Goal: Task Accomplishment & Management: Use online tool/utility

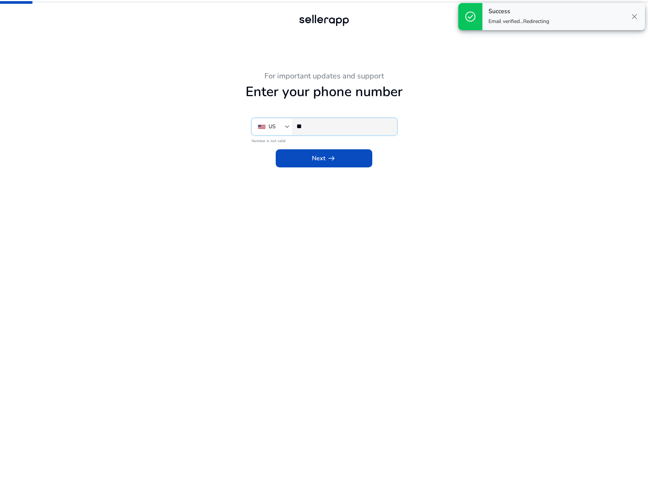
click at [347, 130] on input "**" at bounding box center [344, 126] width 94 height 8
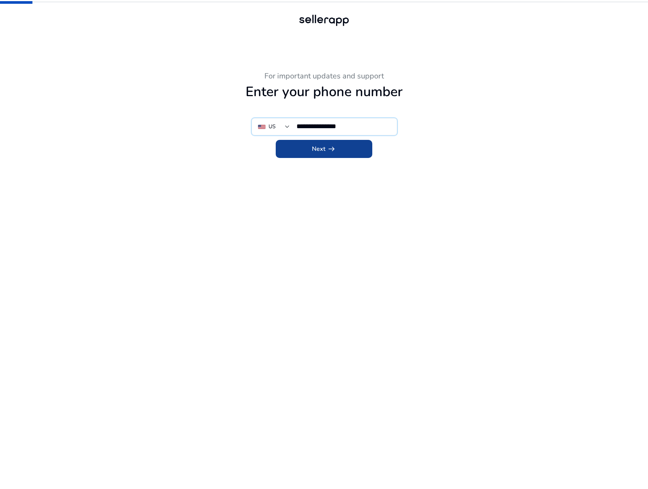
type input "**********"
click at [335, 150] on span "arrow_right_alt" at bounding box center [331, 149] width 9 height 9
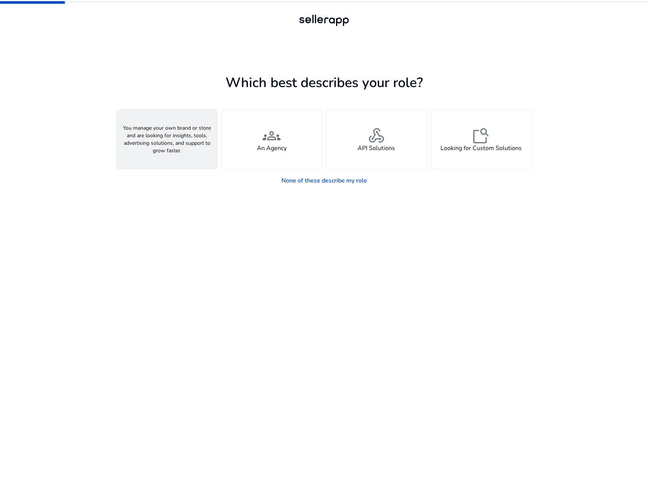
click at [190, 150] on div "person A Seller" at bounding box center [167, 139] width 100 height 60
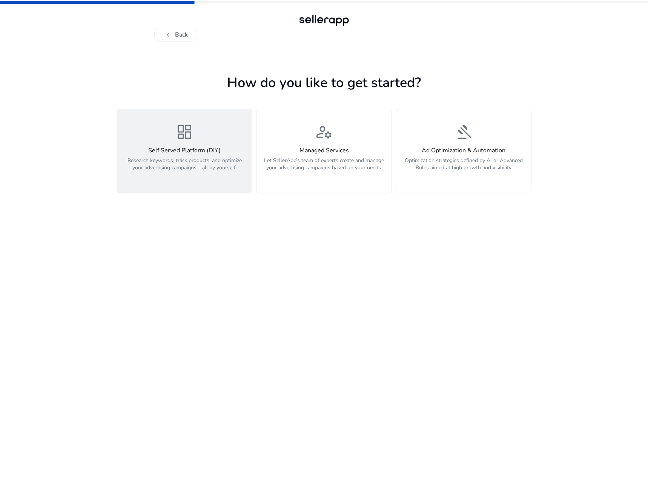
click at [228, 182] on button "dashboard Self Served Platform (DIY) Research keywords, track products, and opt…" at bounding box center [185, 151] width 136 height 85
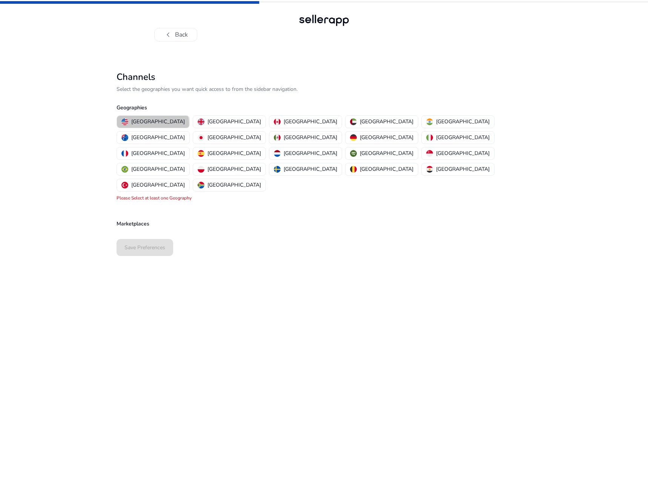
click at [152, 125] on p "[GEOGRAPHIC_DATA]" at bounding box center [158, 122] width 54 height 8
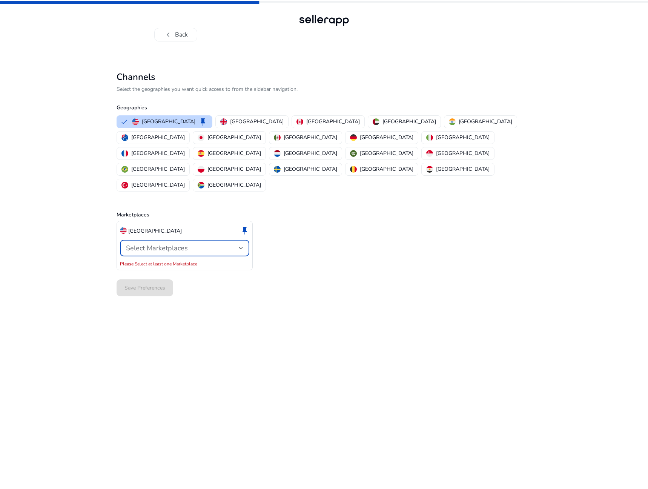
click at [152, 244] on span "Select Marketplaces" at bounding box center [157, 248] width 62 height 9
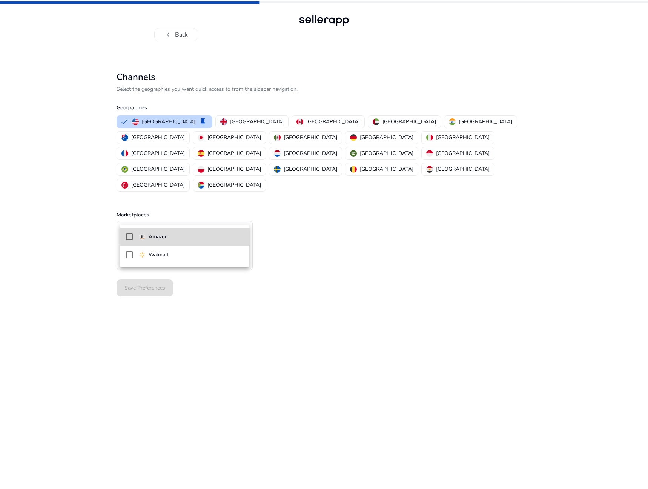
click at [153, 240] on p "Amazon" at bounding box center [158, 237] width 19 height 8
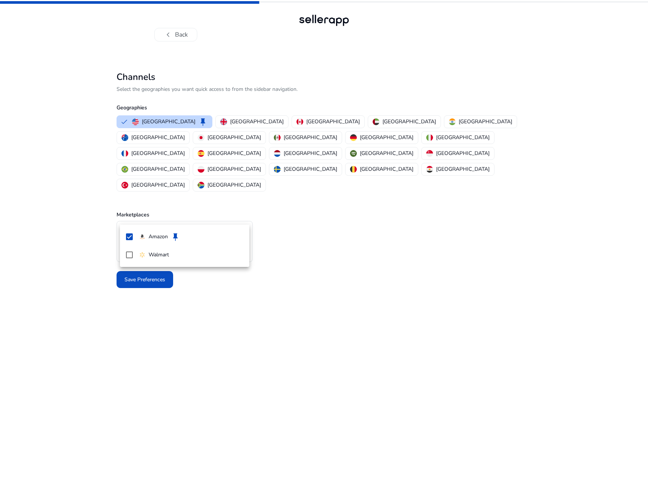
click at [90, 258] on div at bounding box center [324, 244] width 648 height 489
click at [134, 276] on span "Save Preferences" at bounding box center [145, 280] width 41 height 8
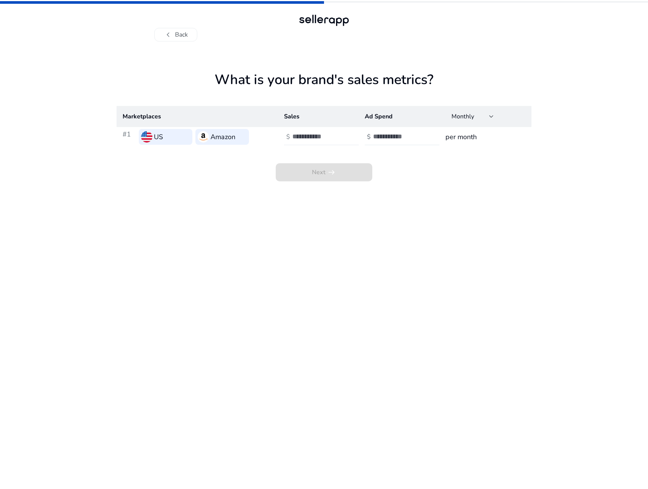
click at [327, 136] on input "number" at bounding box center [317, 136] width 51 height 8
type input "*"
click at [387, 140] on input "number" at bounding box center [398, 136] width 51 height 8
type input "*"
click at [338, 171] on span at bounding box center [324, 172] width 97 height 18
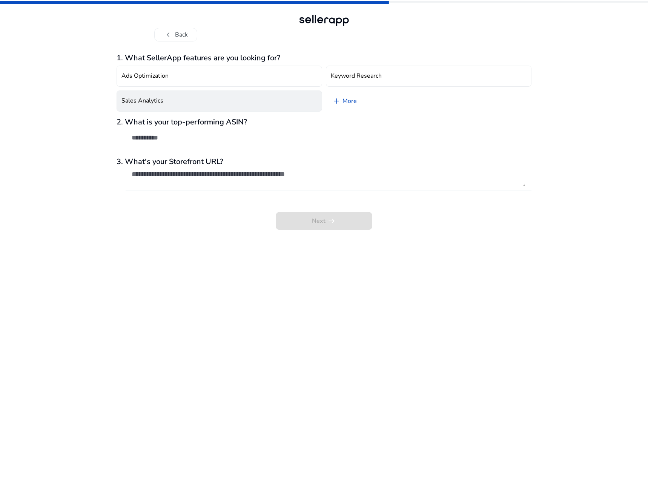
click at [258, 100] on button "Sales Analytics" at bounding box center [220, 101] width 206 height 21
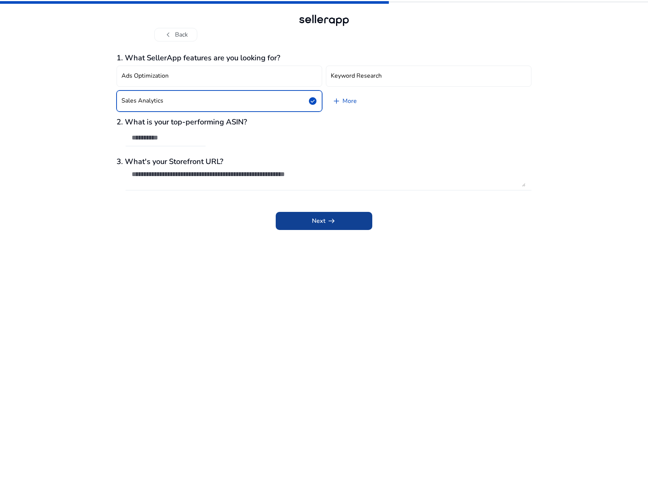
click at [295, 221] on span at bounding box center [324, 221] width 97 height 18
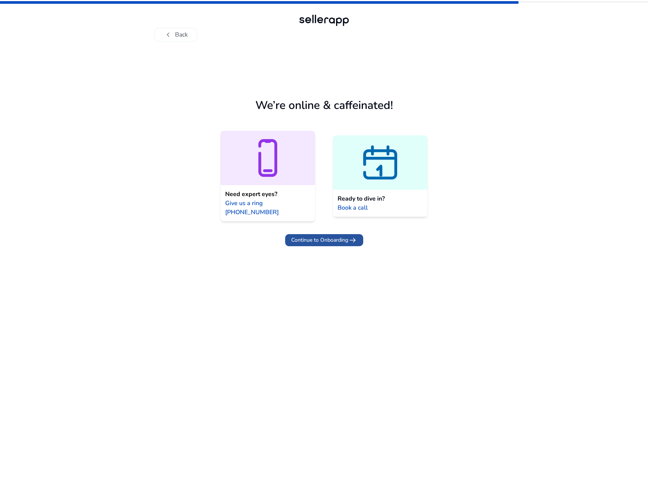
click at [305, 236] on span "Continue to Onboarding" at bounding box center [319, 240] width 57 height 8
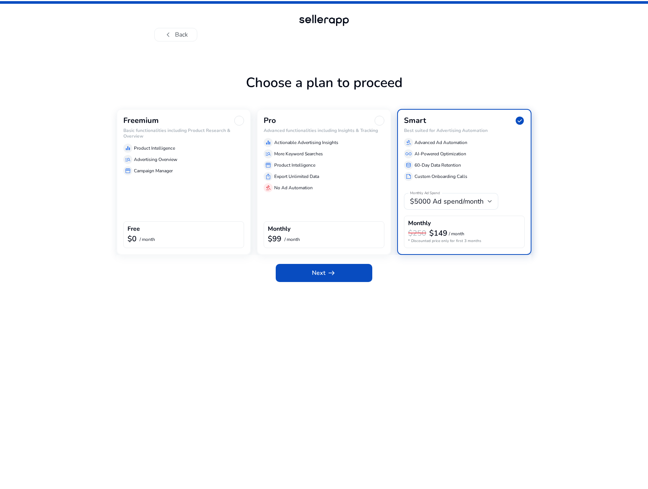
click at [171, 186] on div "Freemium Basic functionalities including Product Research & Overview equalizer …" at bounding box center [184, 182] width 134 height 146
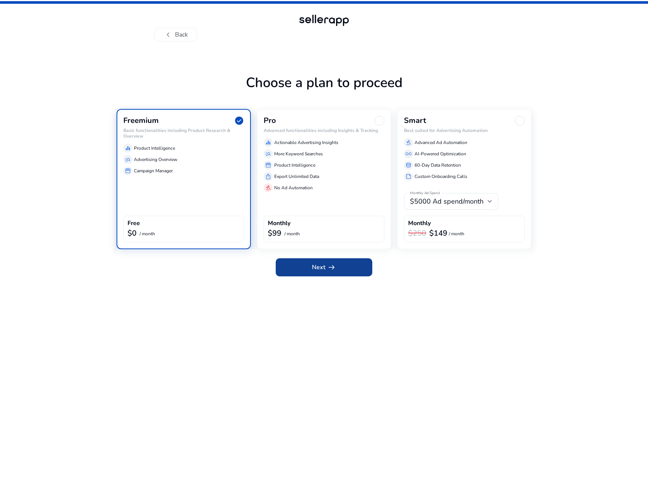
click at [303, 268] on span at bounding box center [324, 267] width 97 height 18
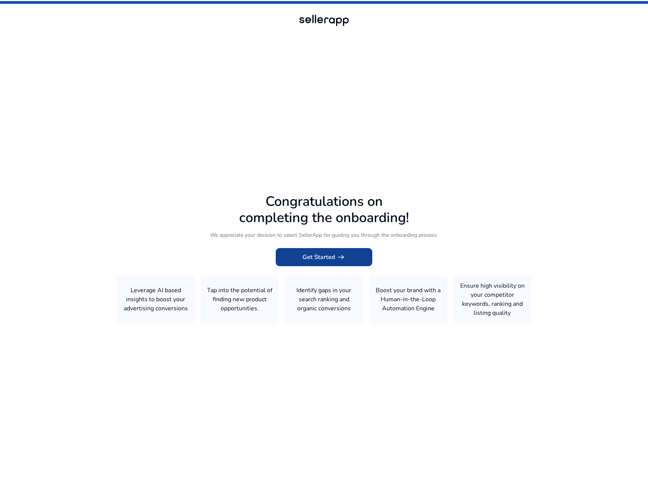
click at [315, 260] on span "Get Started arrow_right_alt" at bounding box center [324, 257] width 43 height 9
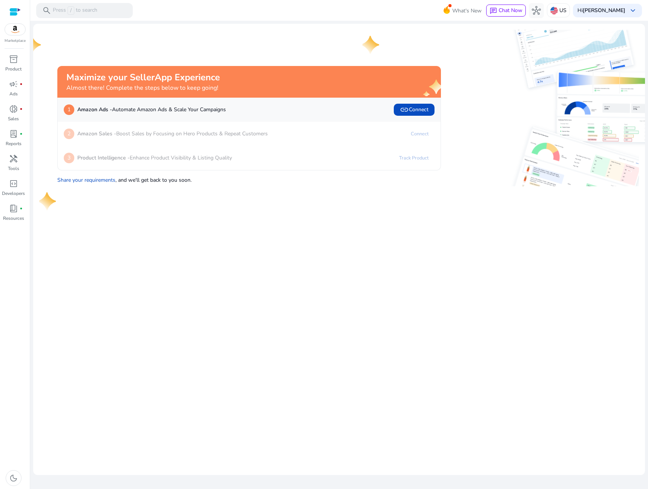
click at [221, 57] on div "Maximize your SellerApp Experience Almost there! Complete the steps below to ke…" at bounding box center [240, 108] width 402 height 157
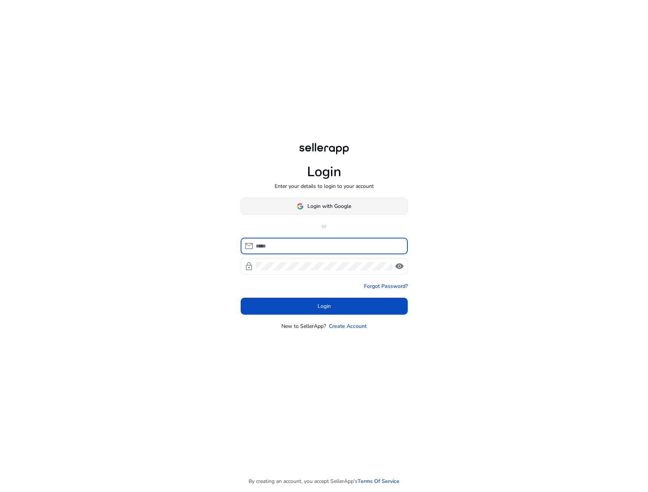
click at [306, 208] on span "Login with Google" at bounding box center [324, 206] width 54 height 8
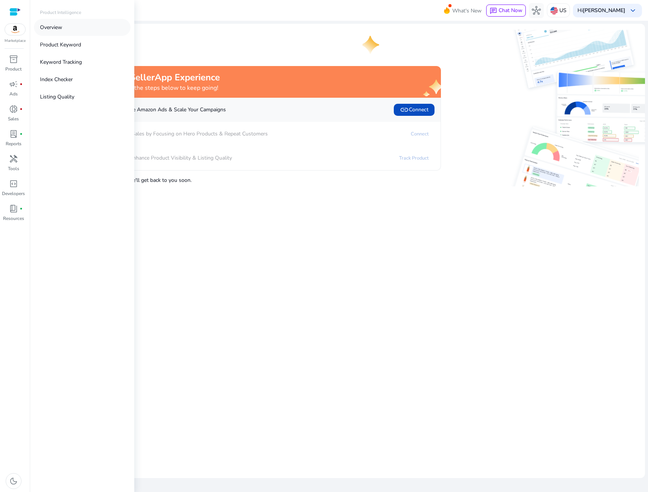
click at [52, 30] on p "Overview" at bounding box center [51, 27] width 22 height 8
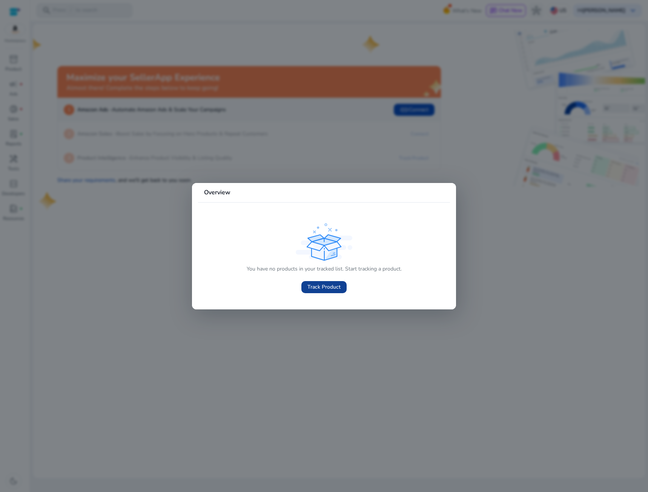
click at [321, 289] on span "Track Product" at bounding box center [323, 287] width 33 height 8
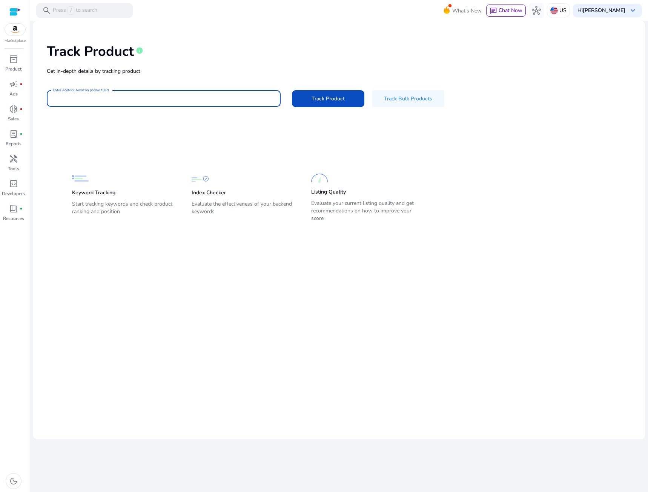
click at [186, 100] on div "Track Product info Get in-depth details by tracking product Enter ASIN or Amazo…" at bounding box center [339, 74] width 600 height 95
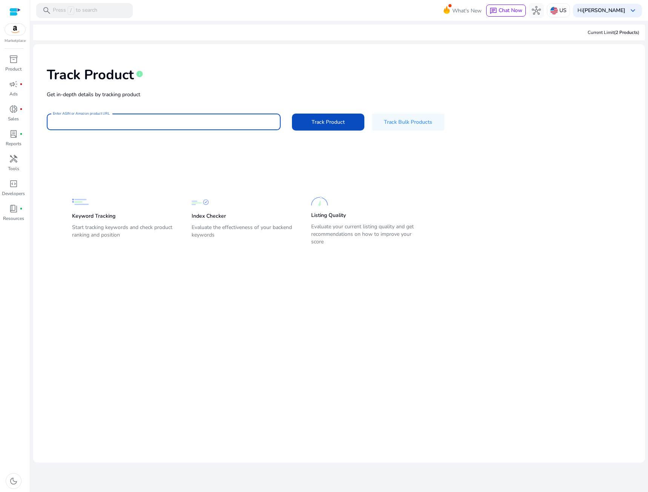
paste input "**********"
type input "**********"
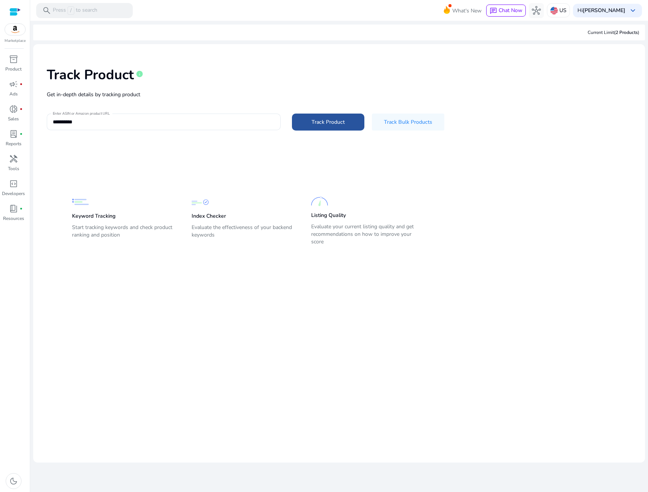
click at [322, 125] on span "Track Product" at bounding box center [328, 122] width 33 height 8
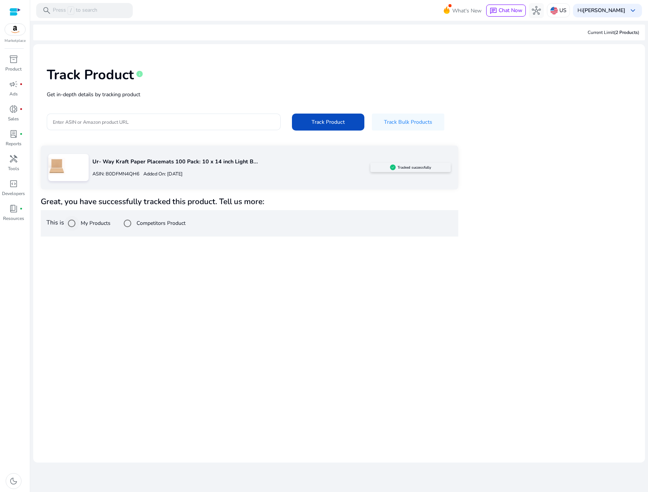
click at [89, 222] on label "My Products" at bounding box center [94, 223] width 31 height 8
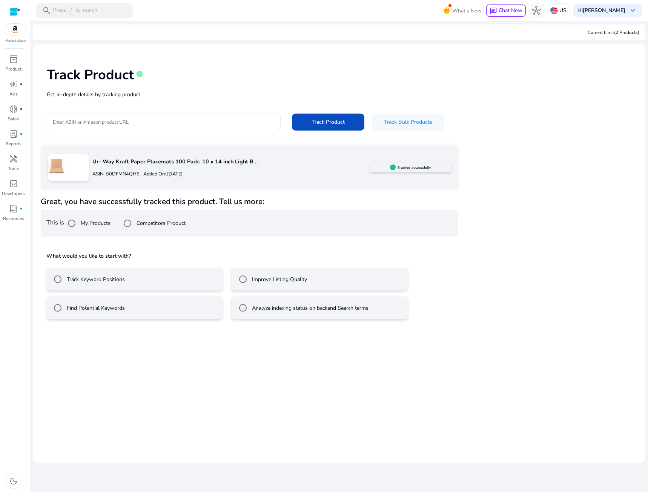
click at [255, 278] on label "Improve Listing Quality" at bounding box center [279, 279] width 57 height 8
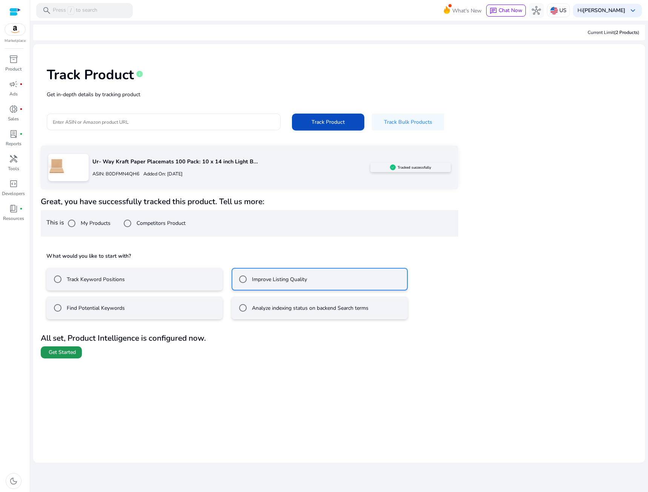
click at [63, 353] on span "Get Started" at bounding box center [62, 353] width 27 height 8
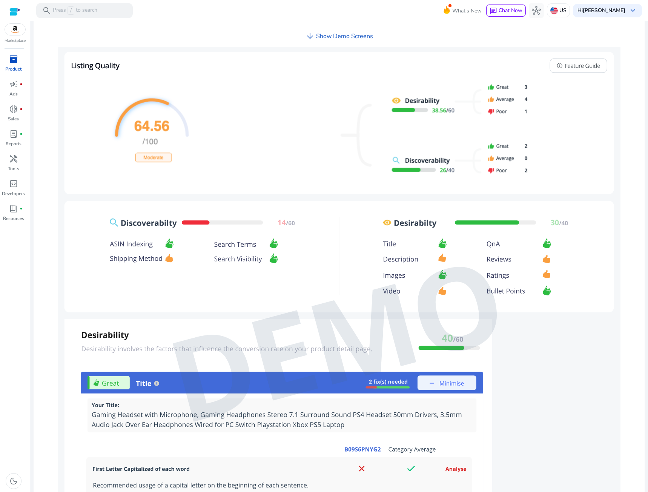
scroll to position [512, 0]
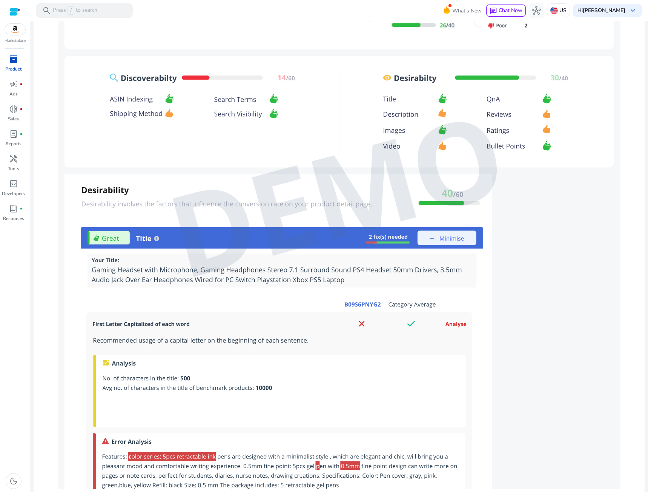
click at [267, 427] on img at bounding box center [339, 195] width 563 height 587
click at [191, 403] on img at bounding box center [339, 195] width 563 height 587
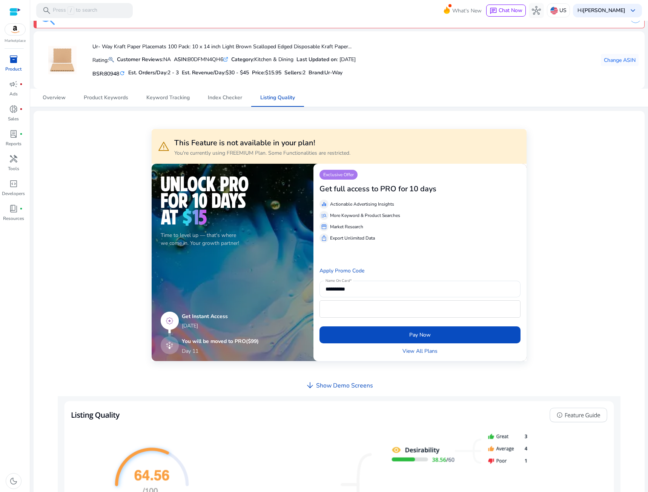
scroll to position [0, 0]
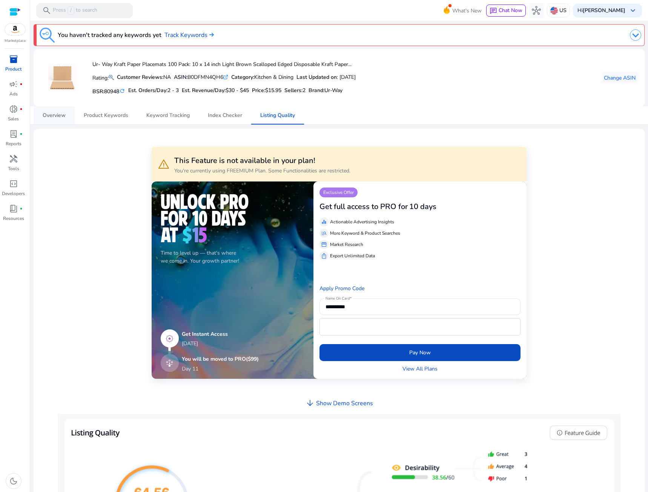
click at [47, 117] on span "Overview" at bounding box center [54, 115] width 23 height 5
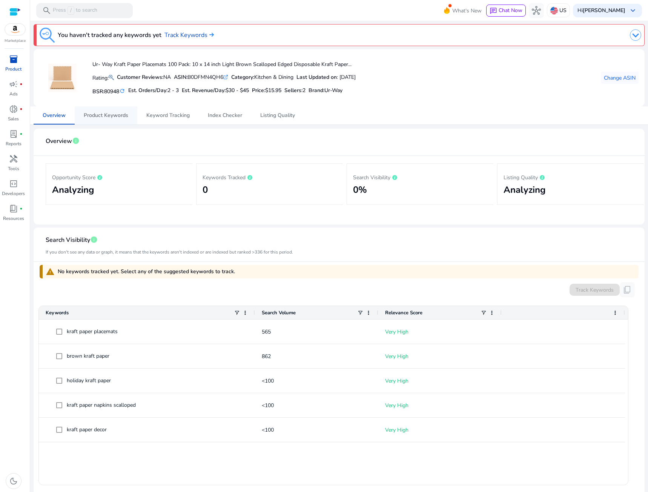
click at [126, 117] on span "Product Keywords" at bounding box center [106, 115] width 45 height 5
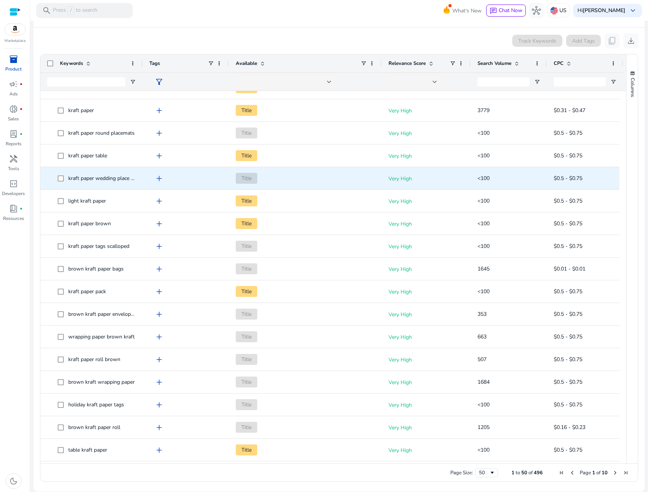
scroll to position [113, 0]
